Goal: Task Accomplishment & Management: Use online tool/utility

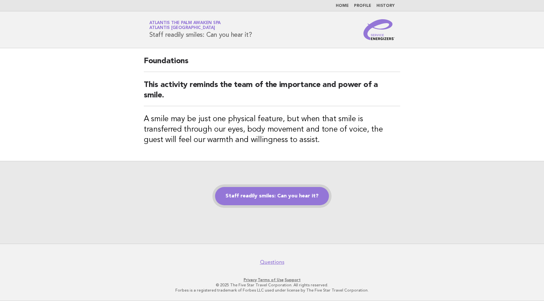
click at [236, 202] on link "Staff readily smiles: Can you hear it?" at bounding box center [272, 196] width 114 height 18
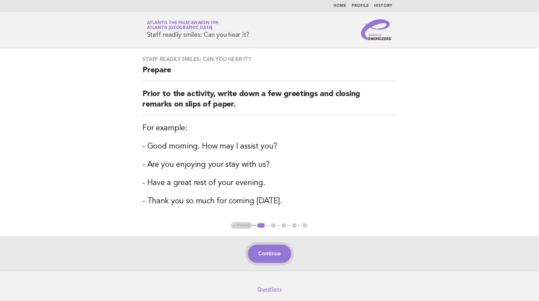
click at [270, 262] on button "Continue" at bounding box center [269, 253] width 43 height 18
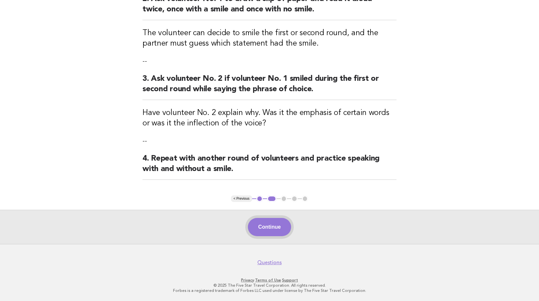
click at [265, 234] on button "Continue" at bounding box center [269, 227] width 43 height 18
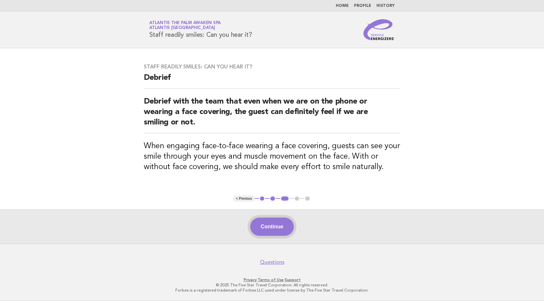
click at [274, 230] on button "Continue" at bounding box center [271, 226] width 43 height 18
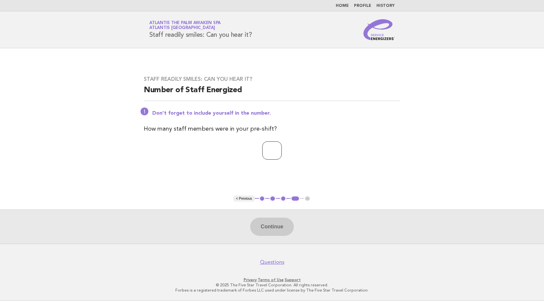
click at [278, 159] on input "number" at bounding box center [272, 150] width 20 height 18
type input "**"
click at [273, 234] on button "Continue" at bounding box center [271, 226] width 43 height 18
